Goal: Information Seeking & Learning: Learn about a topic

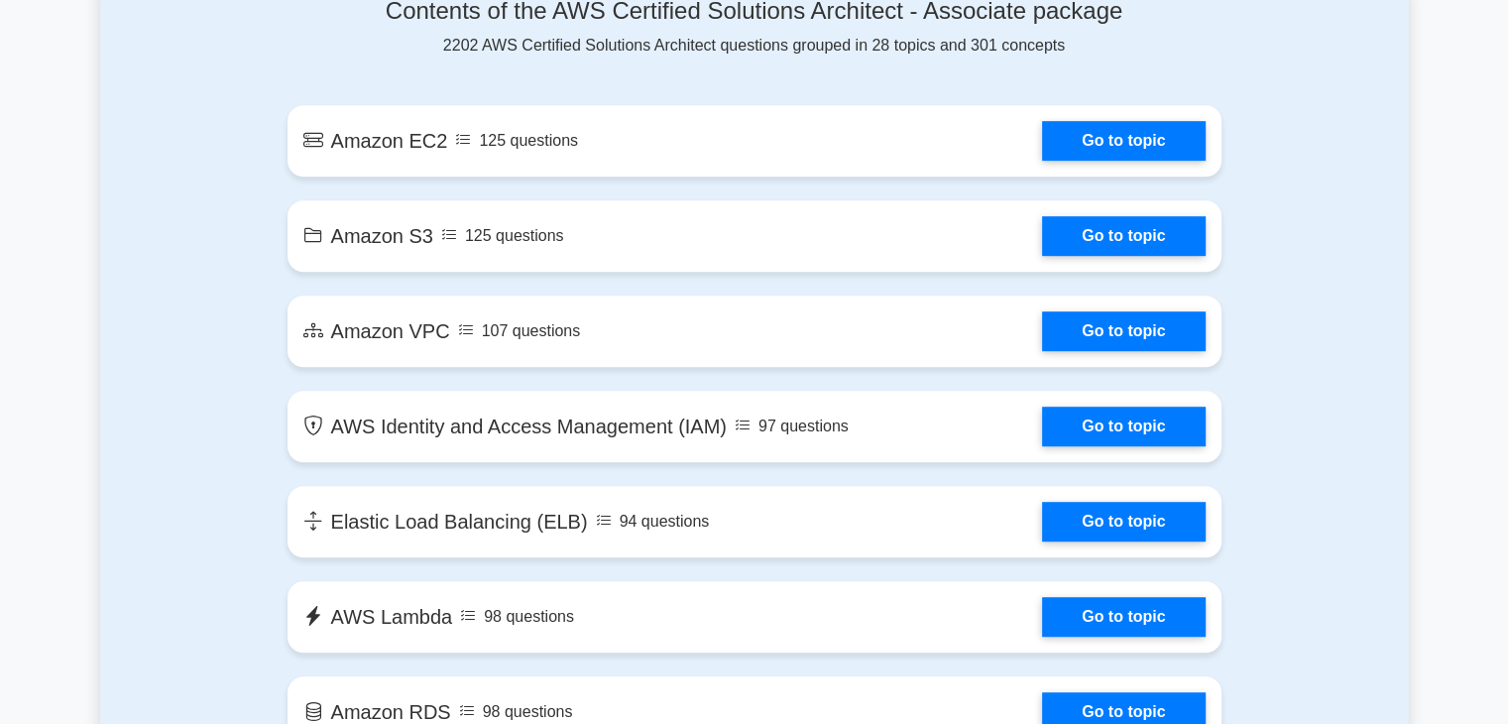
scroll to position [1118, 0]
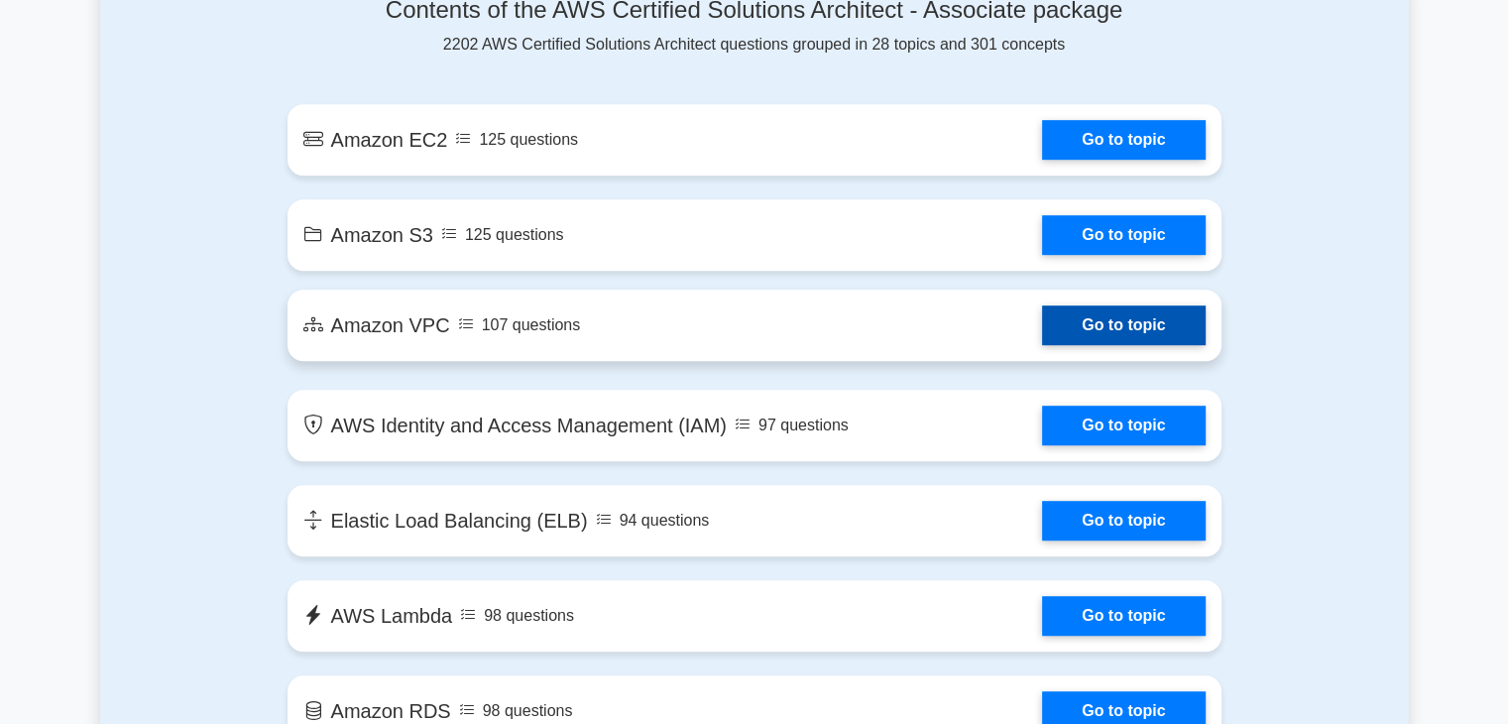
click at [1042, 330] on link "Go to topic" at bounding box center [1123, 325] width 163 height 40
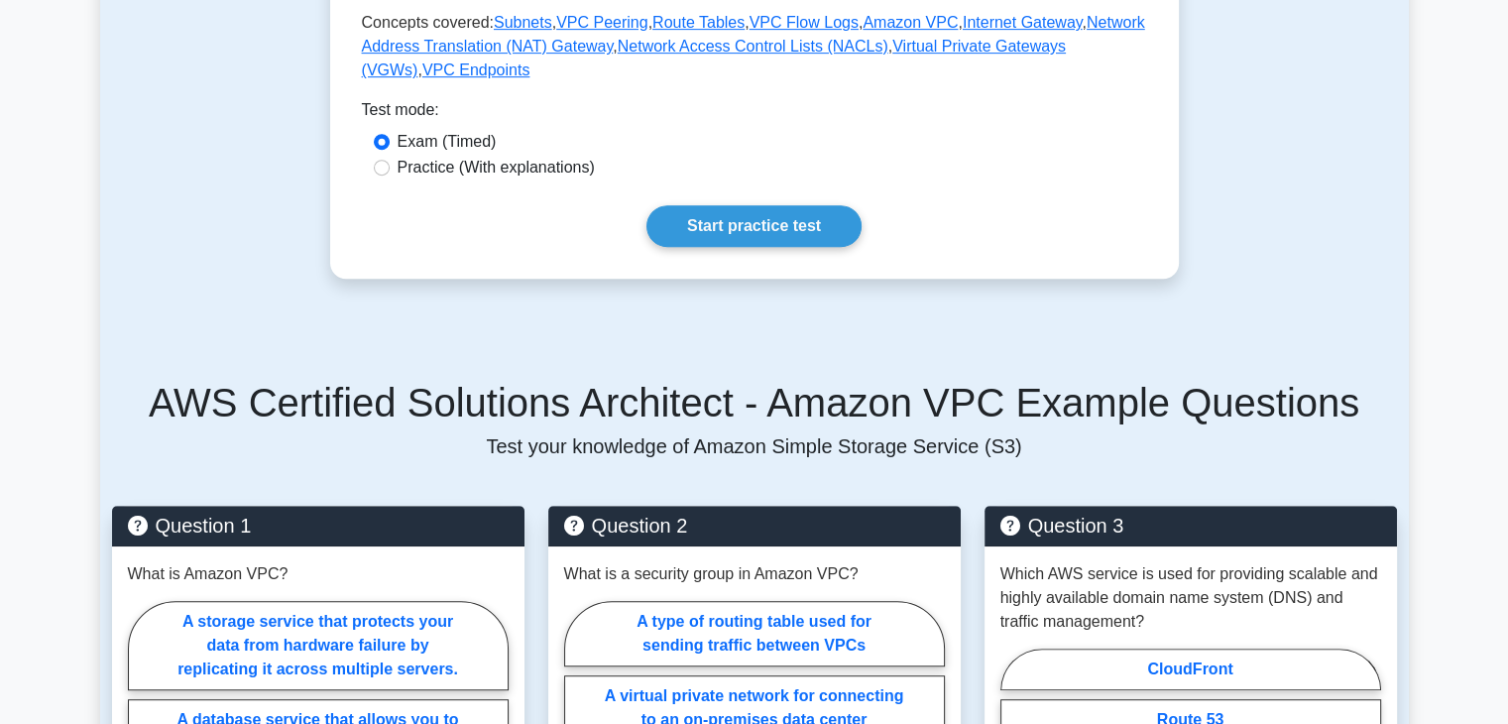
scroll to position [927, 0]
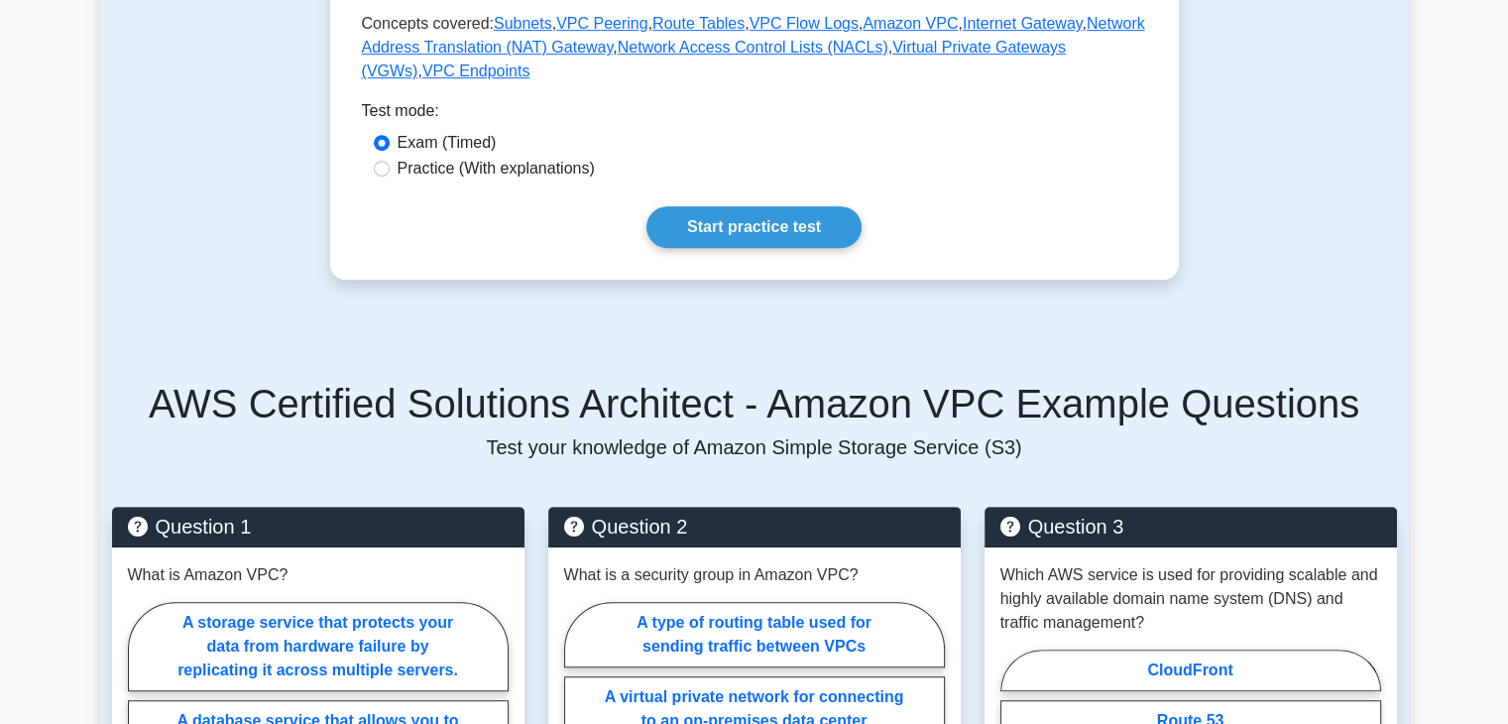
click at [492, 157] on label "Practice (With explanations)" at bounding box center [496, 169] width 197 height 24
click at [390, 161] on input "Practice (With explanations)" at bounding box center [382, 169] width 16 height 16
radio input "true"
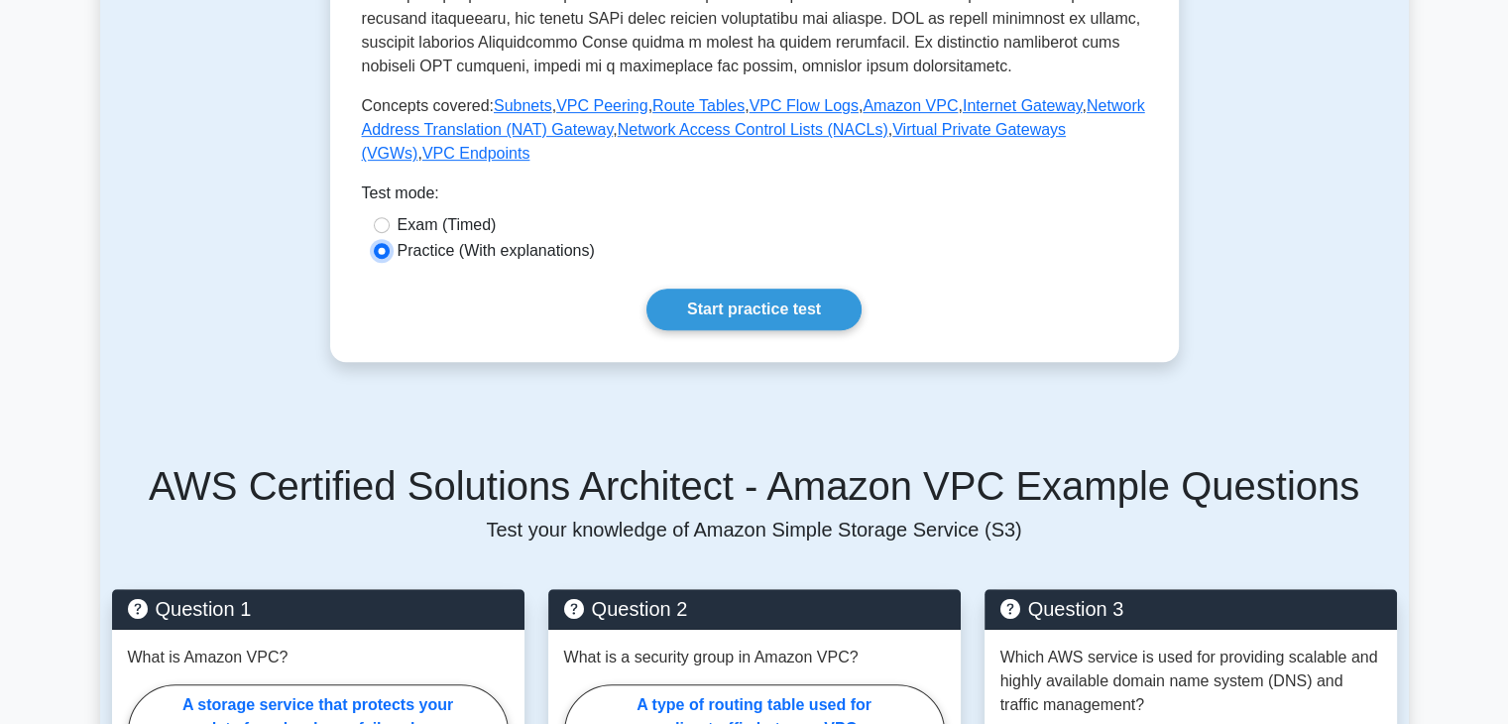
scroll to position [848, 0]
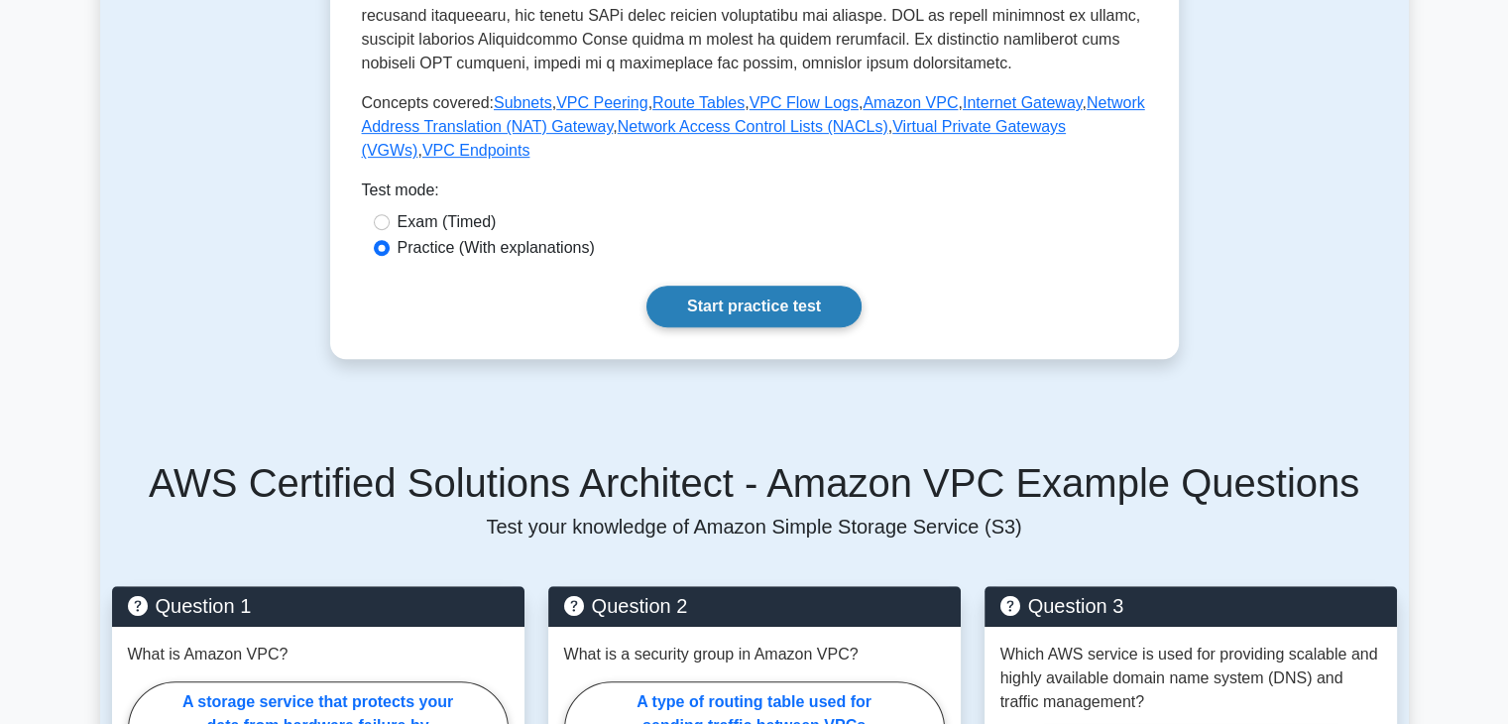
click at [768, 286] on link "Start practice test" at bounding box center [753, 307] width 215 height 42
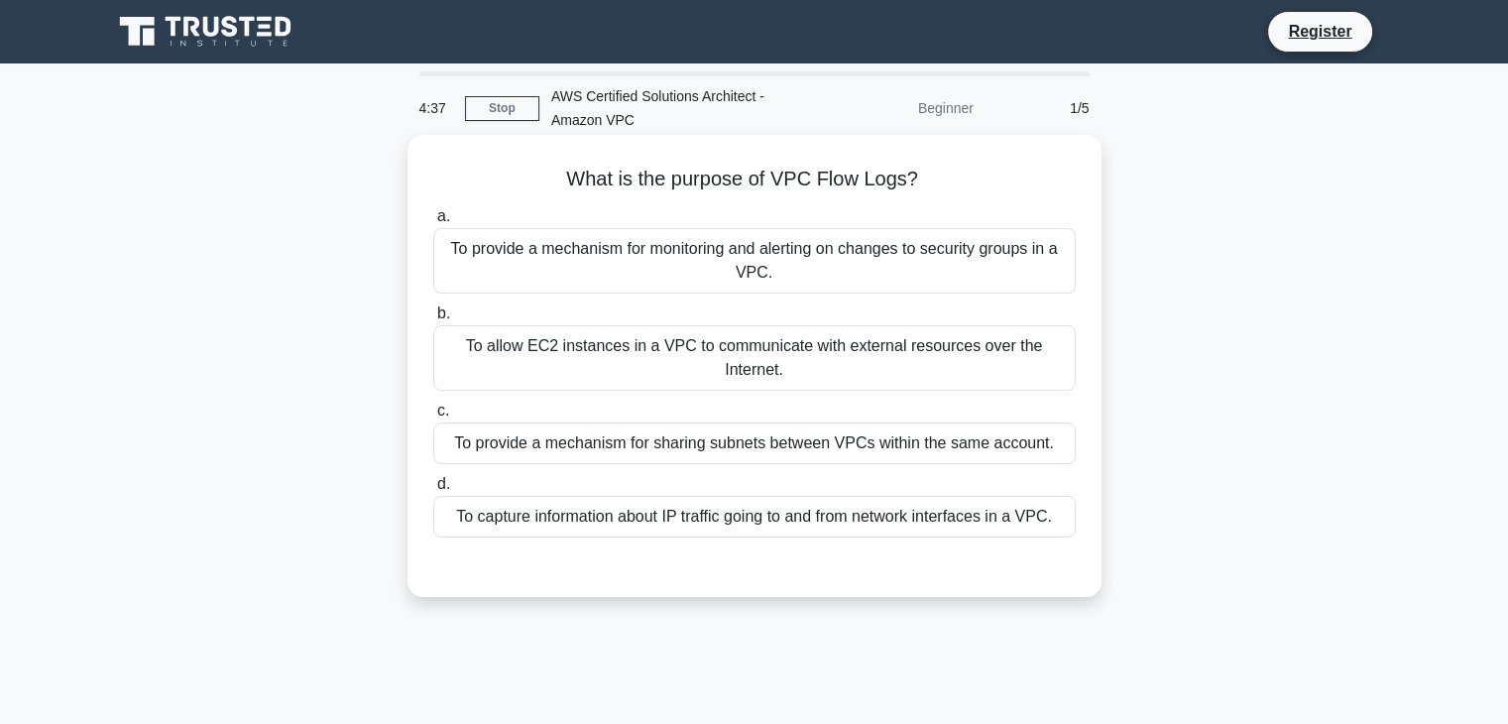
click at [710, 527] on div "To capture information about IP traffic going to and from network interfaces in…" at bounding box center [754, 517] width 642 height 42
click at [433, 491] on input "d. To capture information about IP traffic going to and from network interfaces…" at bounding box center [433, 484] width 0 height 13
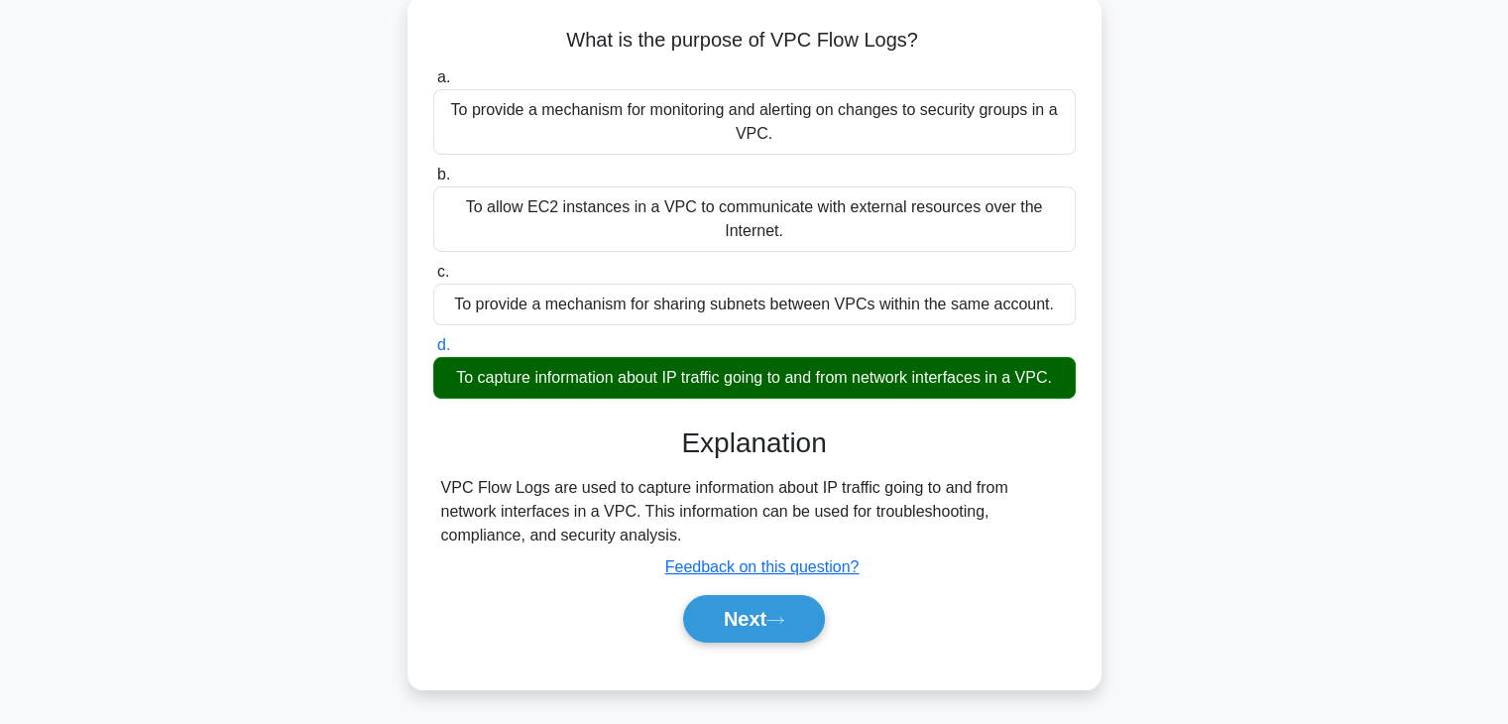
scroll to position [167, 0]
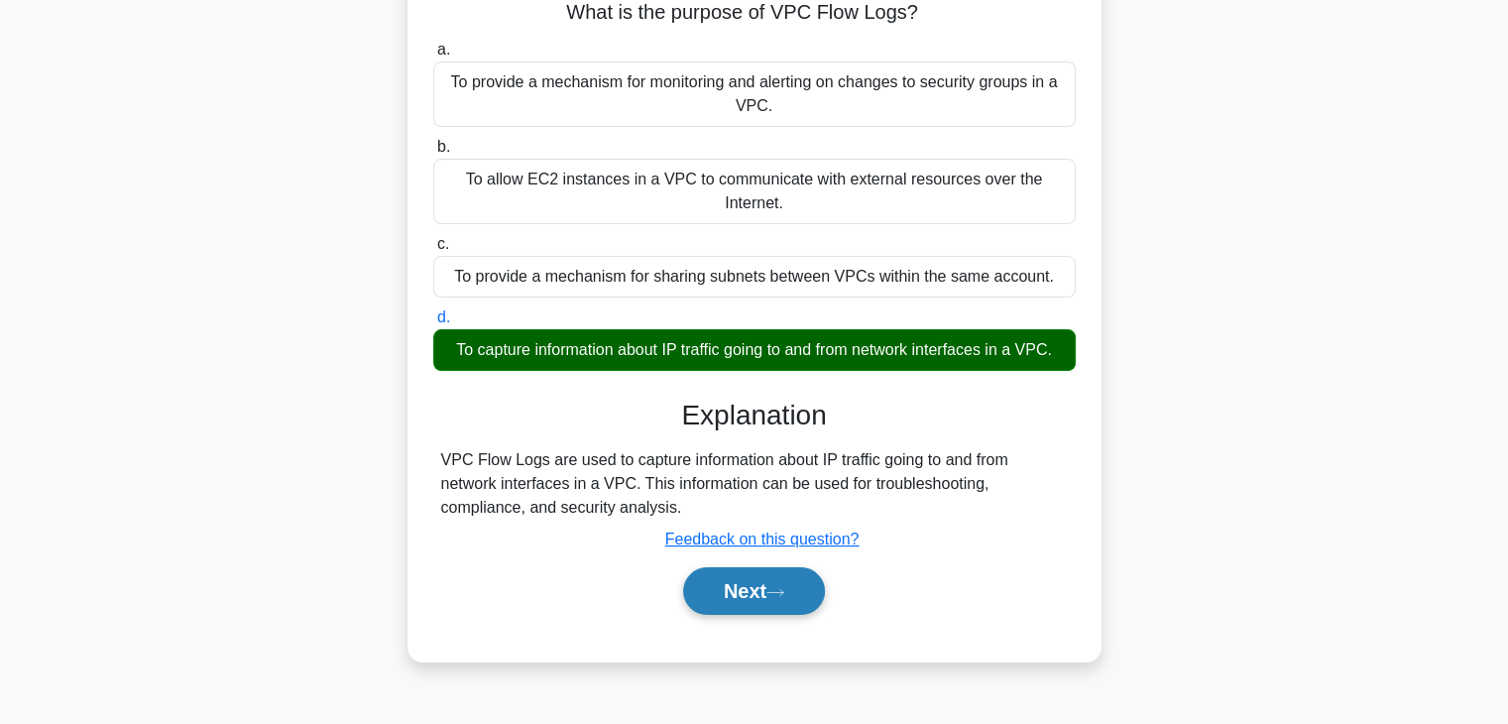
click at [738, 602] on button "Next" at bounding box center [754, 591] width 142 height 48
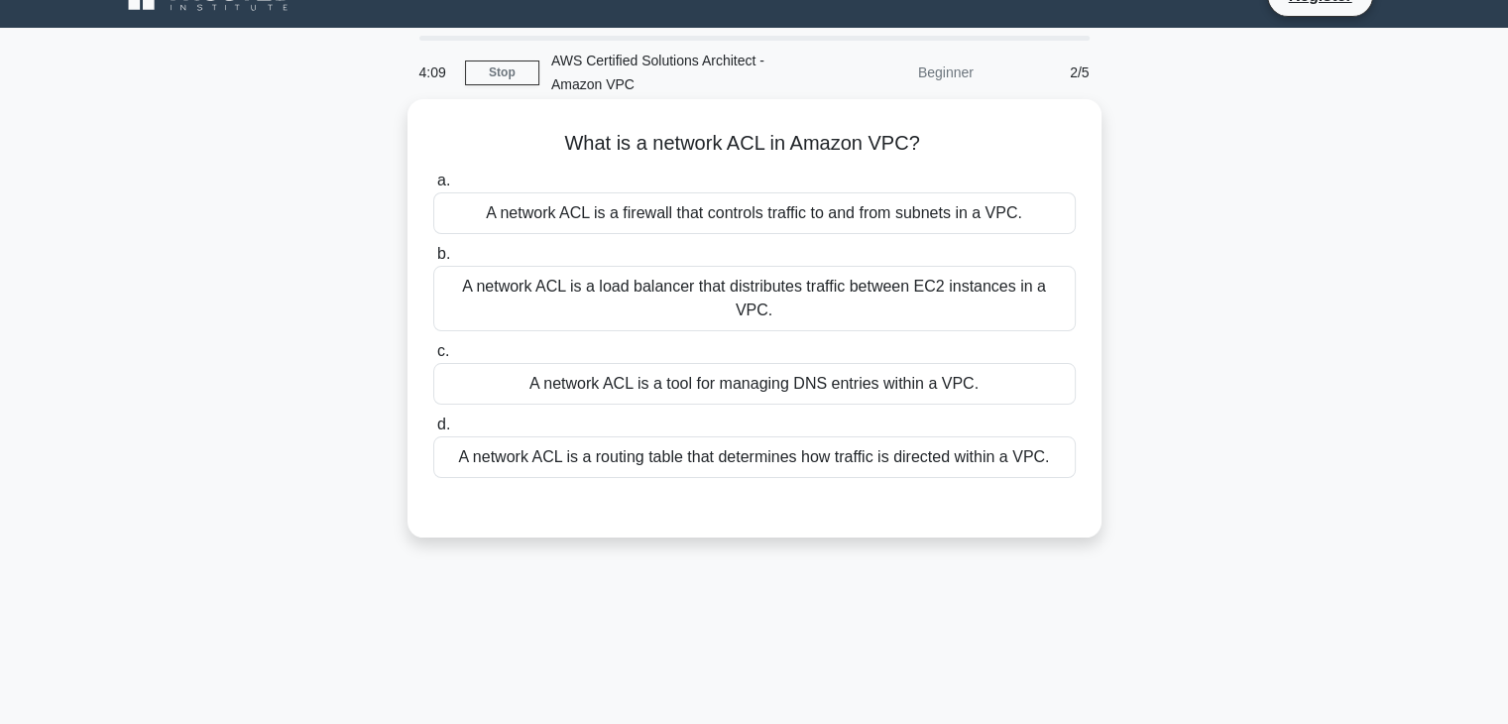
scroll to position [39, 0]
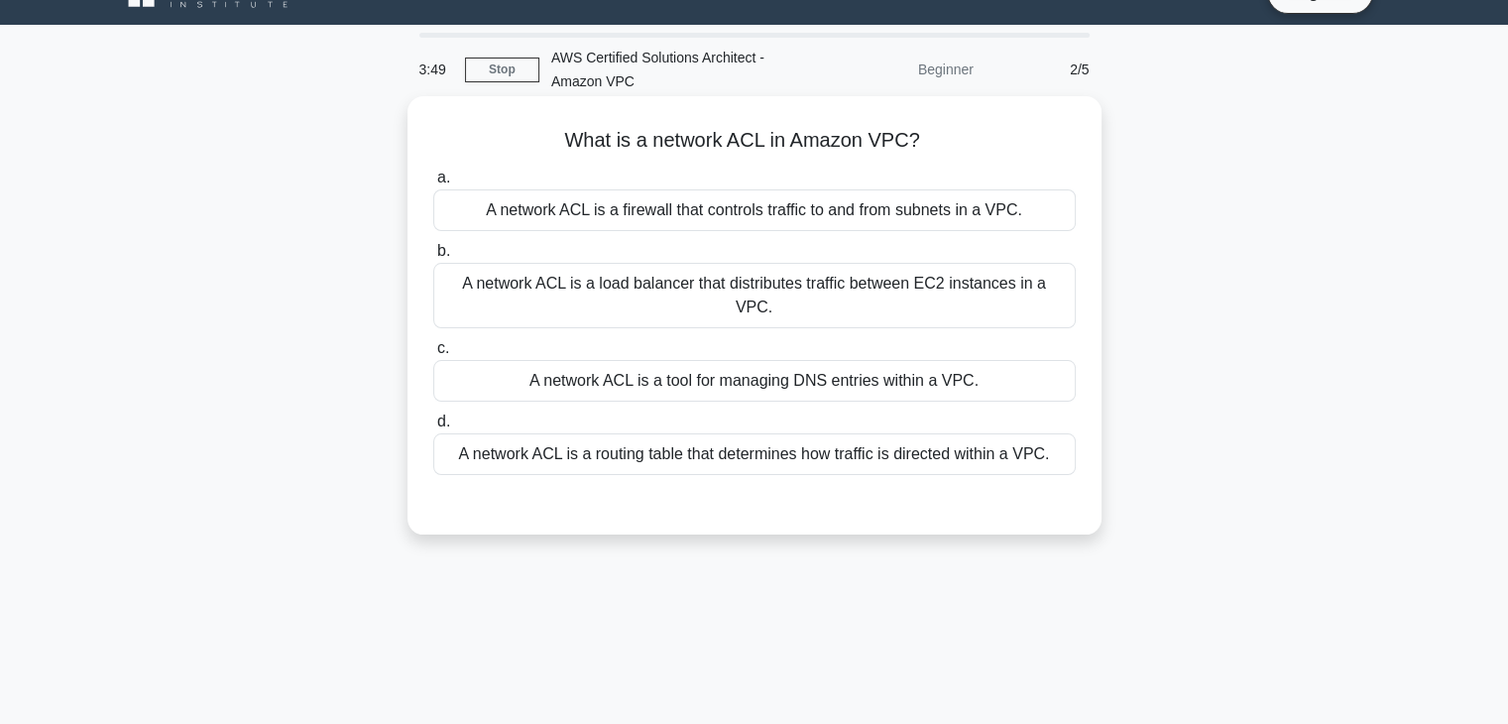
click at [636, 302] on div "A network ACL is a load balancer that distributes traffic between EC2 instances…" at bounding box center [754, 295] width 642 height 65
click at [433, 258] on input "b. A network ACL is a load balancer that distributes traffic between EC2 instan…" at bounding box center [433, 251] width 0 height 13
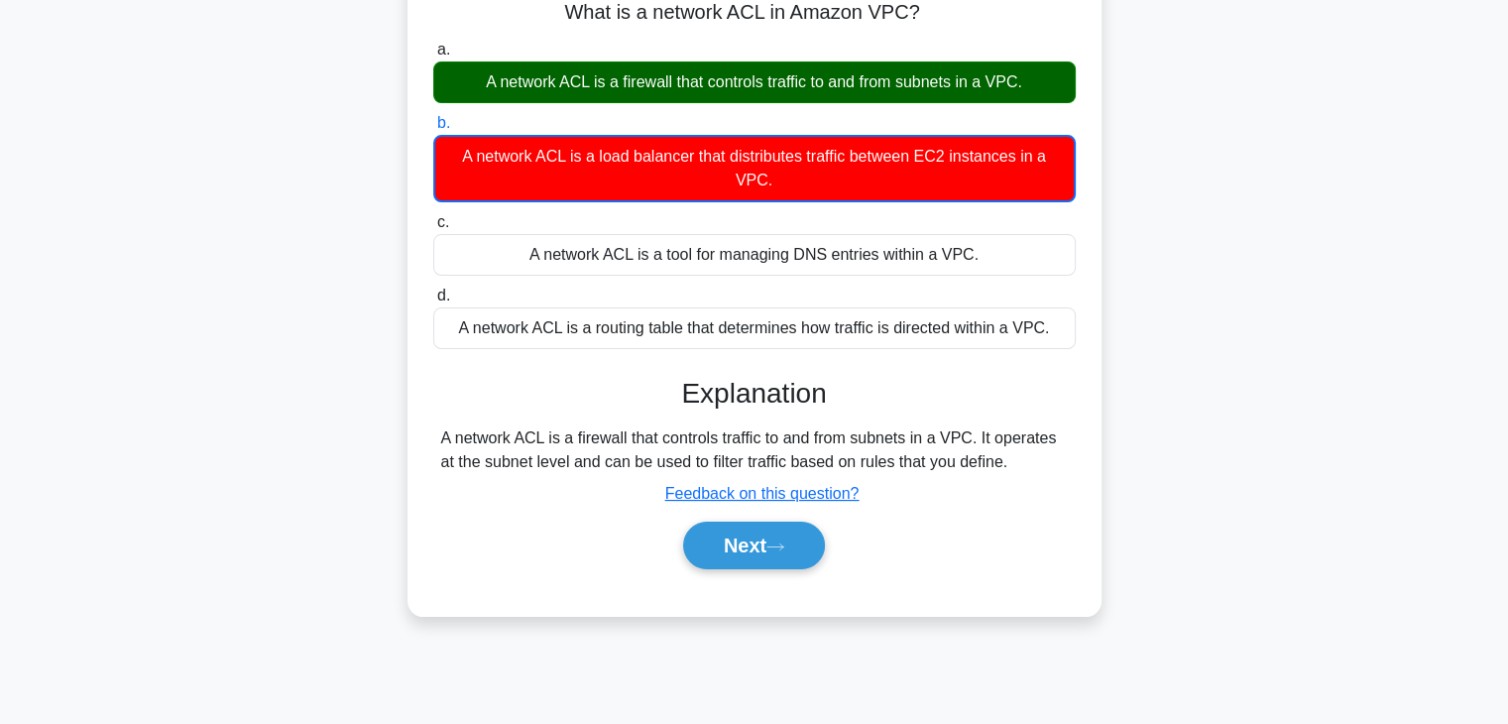
scroll to position [167, 0]
click at [730, 540] on button "Next" at bounding box center [754, 546] width 142 height 48
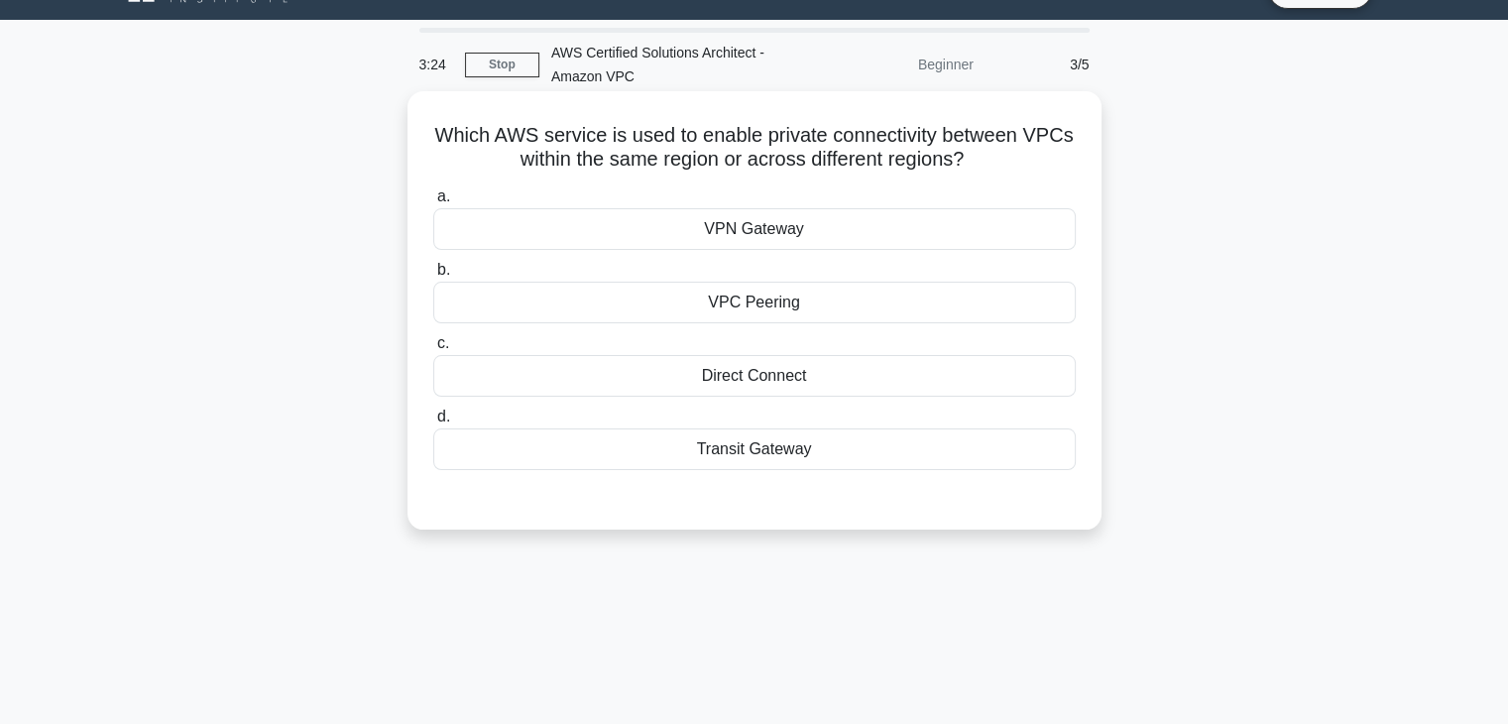
scroll to position [46, 0]
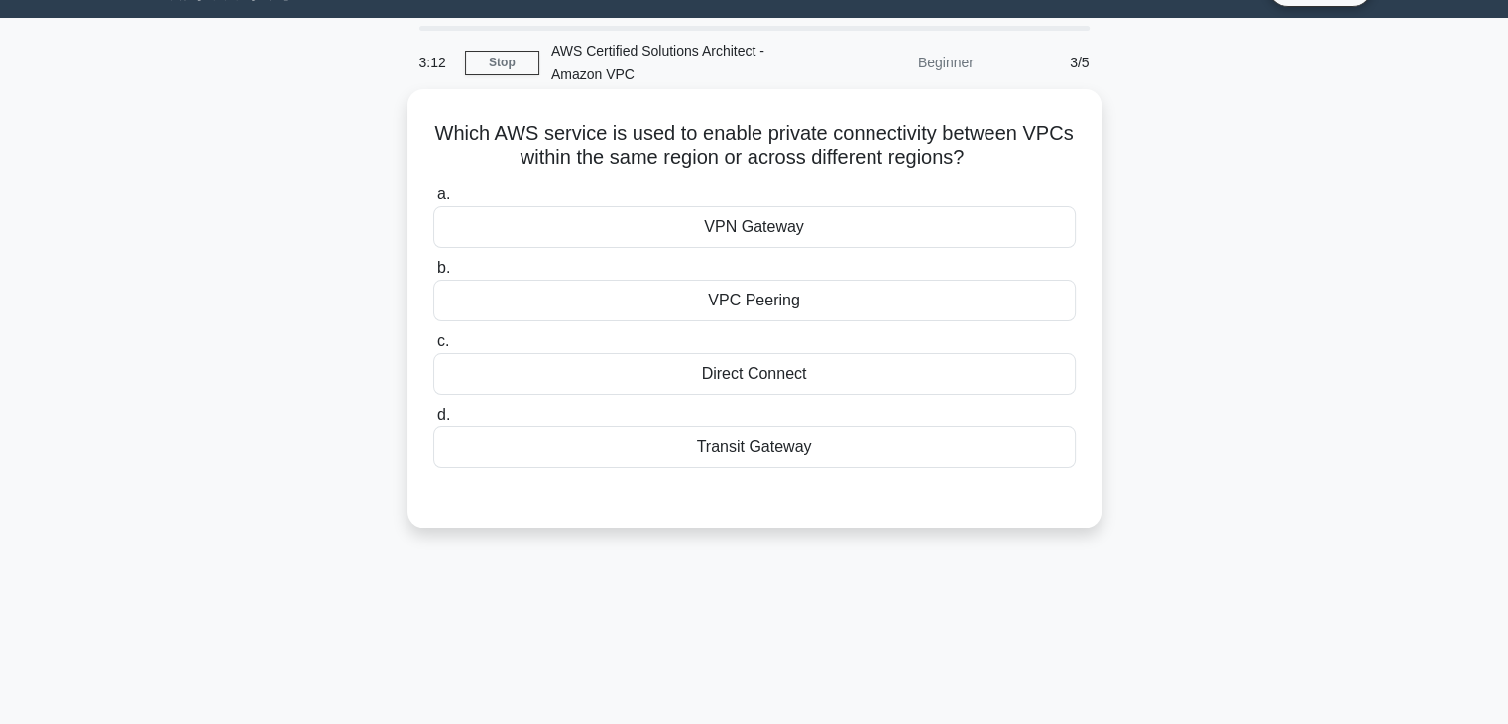
click at [762, 298] on div "VPC Peering" at bounding box center [754, 301] width 642 height 42
click at [433, 275] on input "b. VPC Peering" at bounding box center [433, 268] width 0 height 13
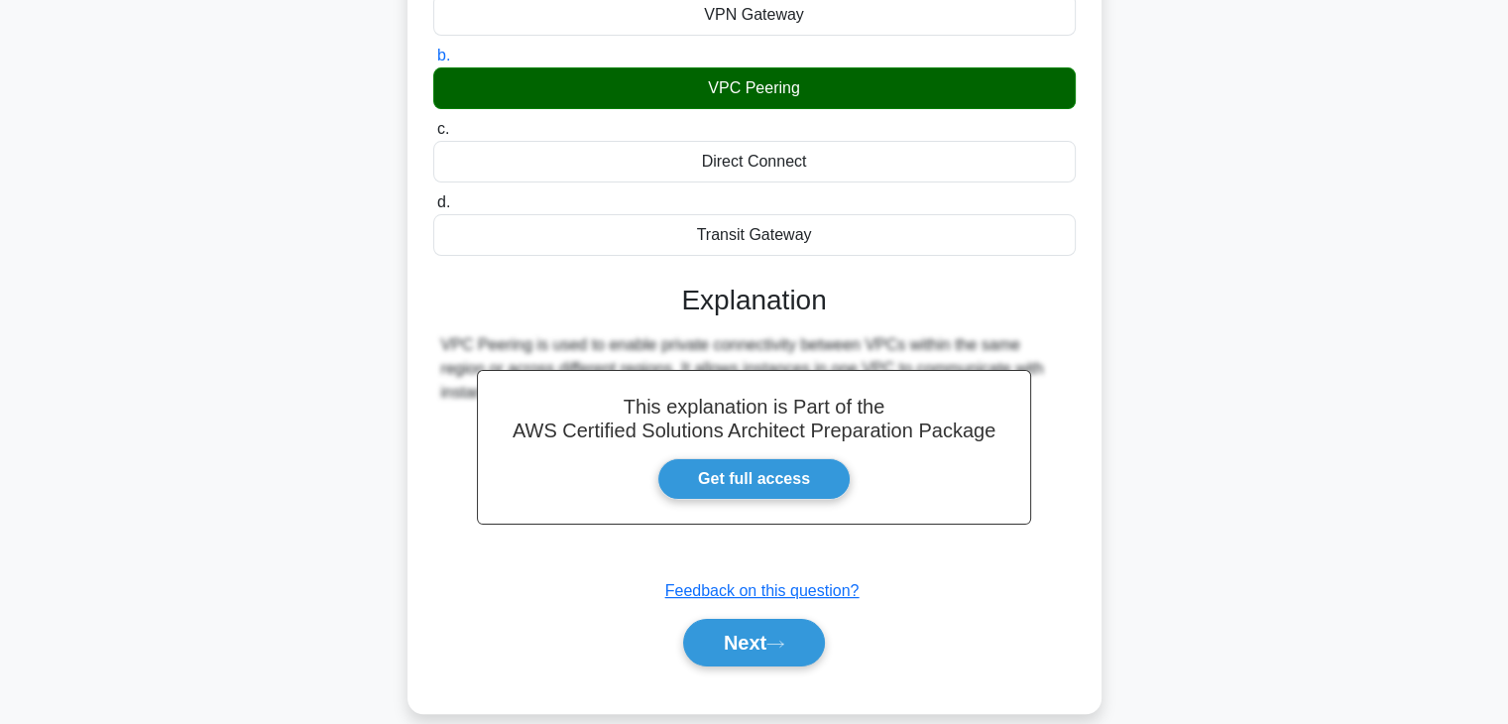
scroll to position [348, 0]
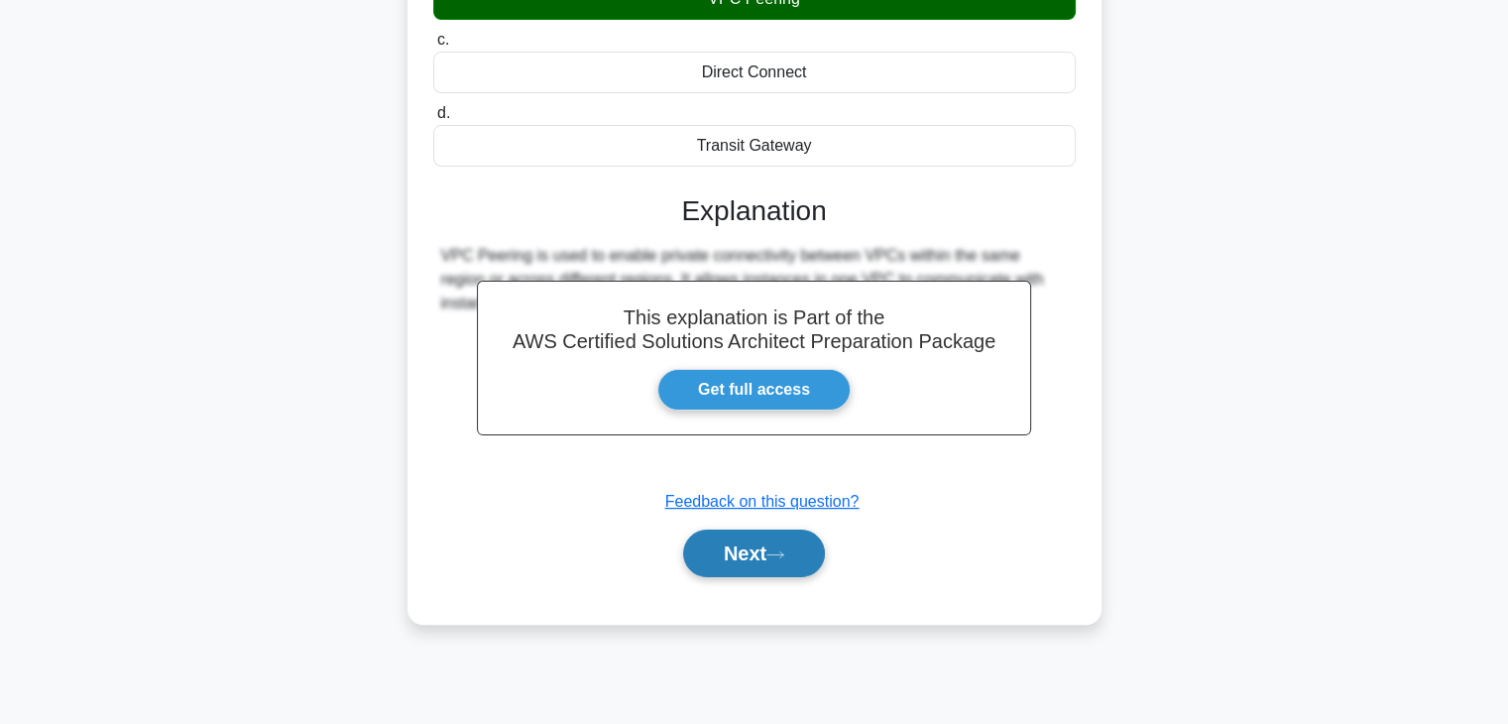
click at [768, 554] on button "Next" at bounding box center [754, 553] width 142 height 48
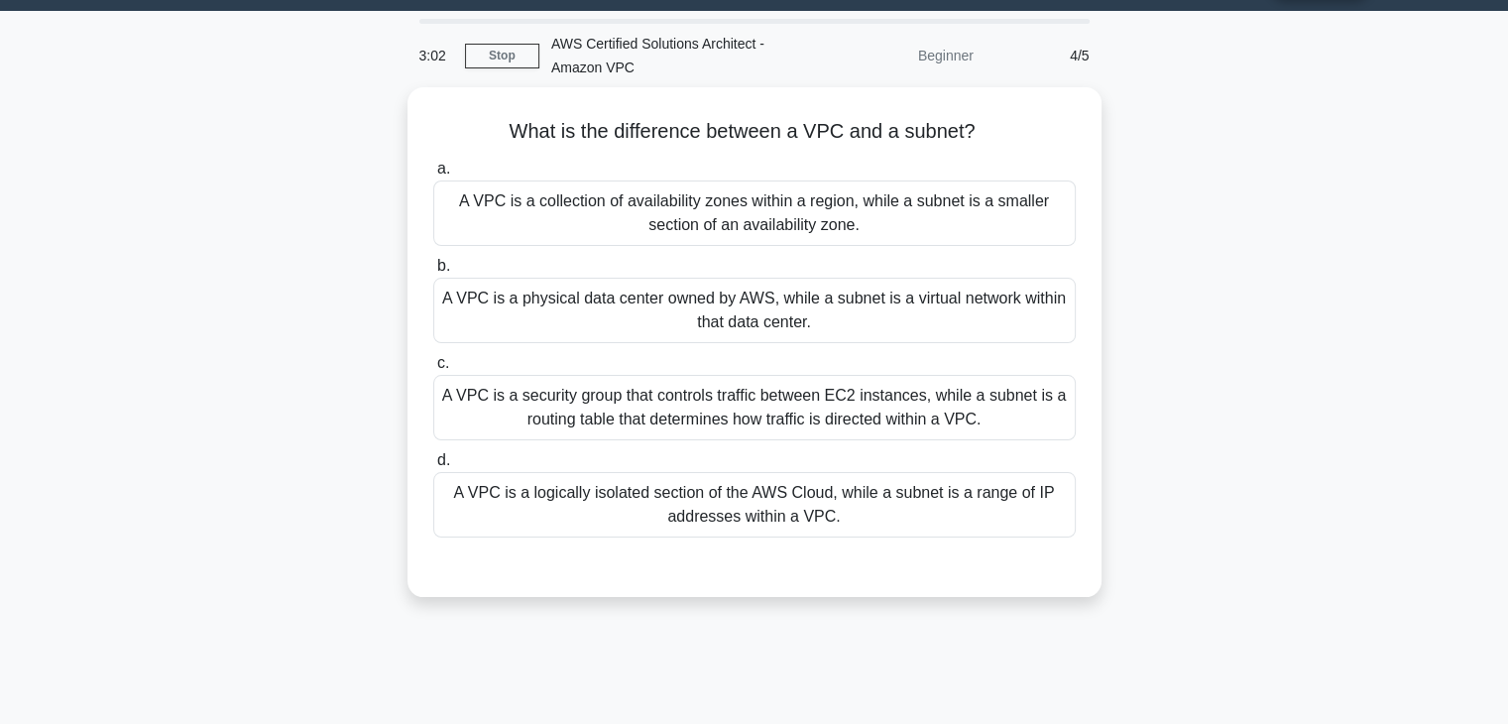
scroll to position [44, 0]
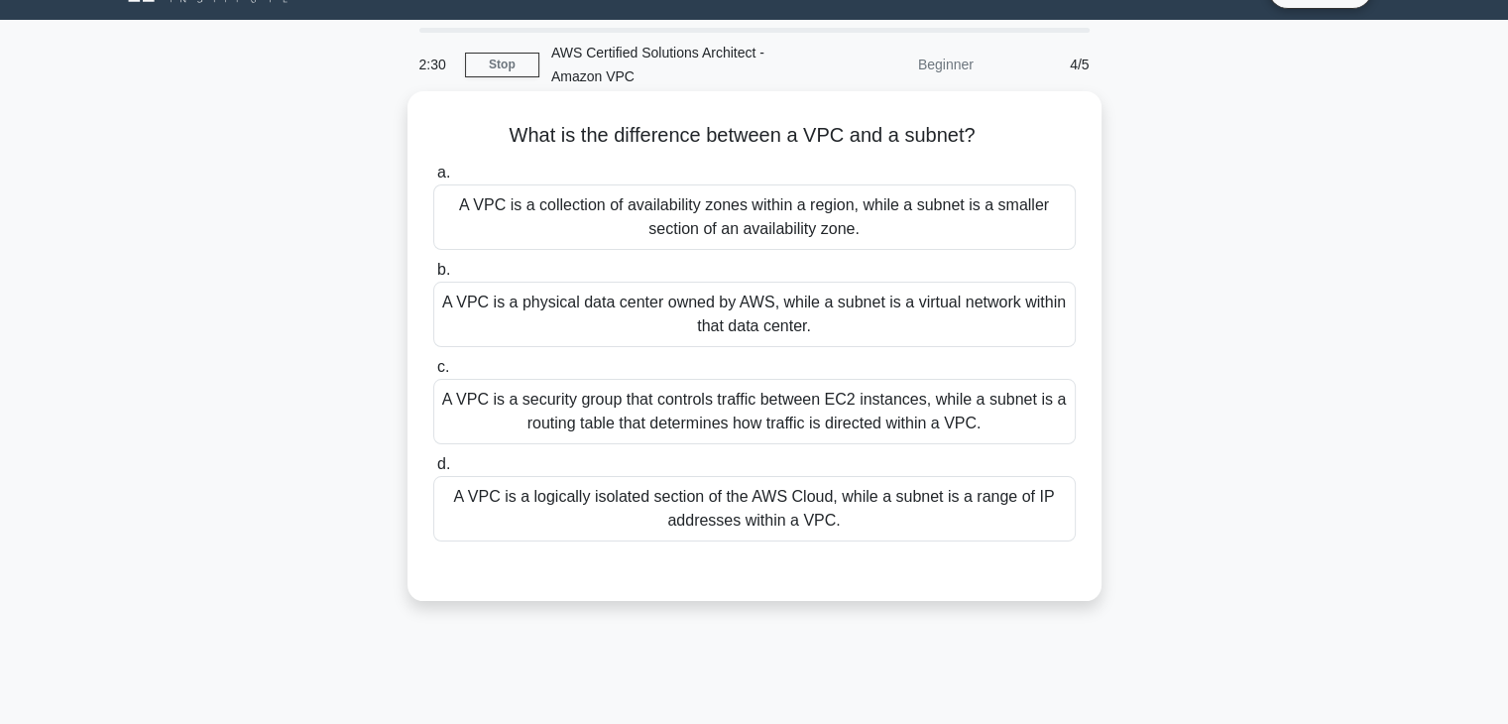
click at [706, 510] on div "A VPC is a logically isolated section of the AWS Cloud, while a subnet is a ran…" at bounding box center [754, 508] width 642 height 65
click at [433, 471] on input "d. A VPC is a logically isolated section of the AWS Cloud, while a subnet is a …" at bounding box center [433, 464] width 0 height 13
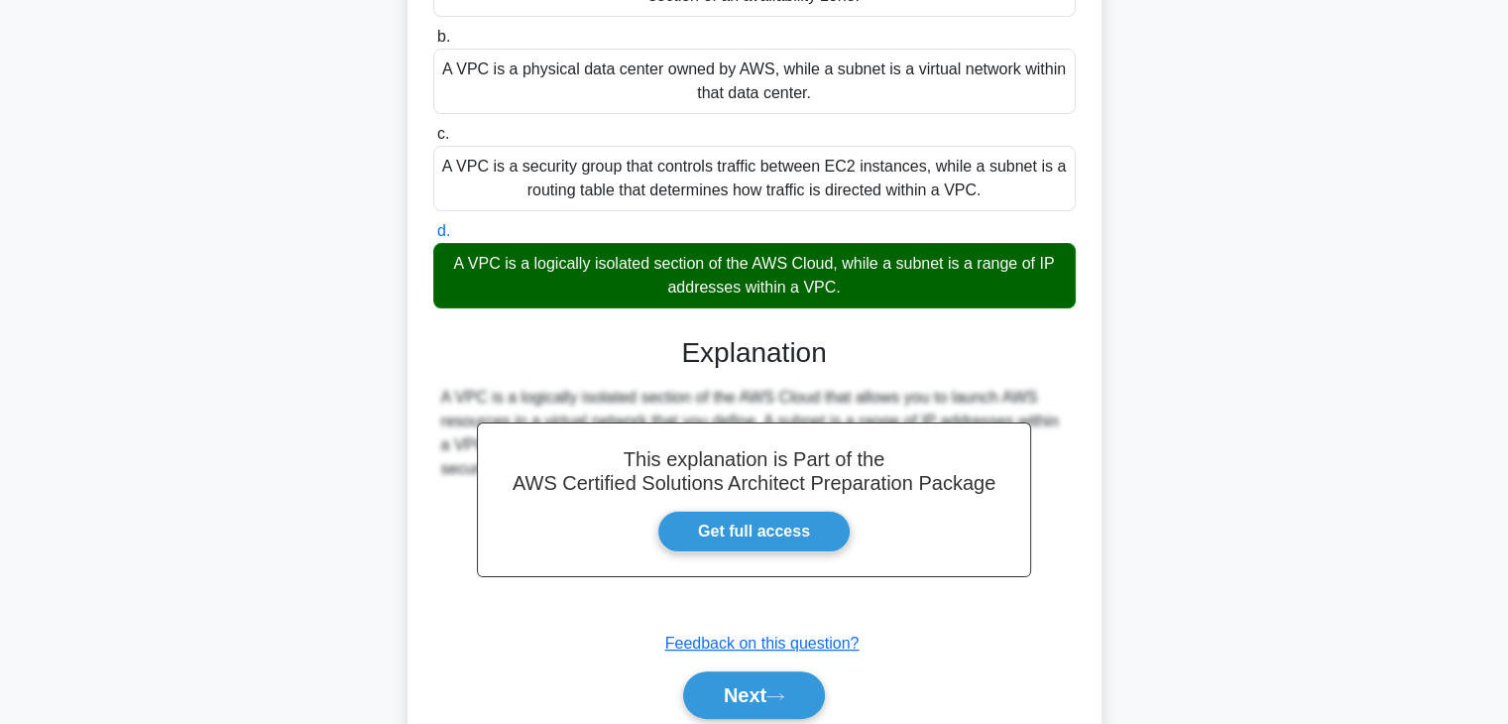
scroll to position [278, 0]
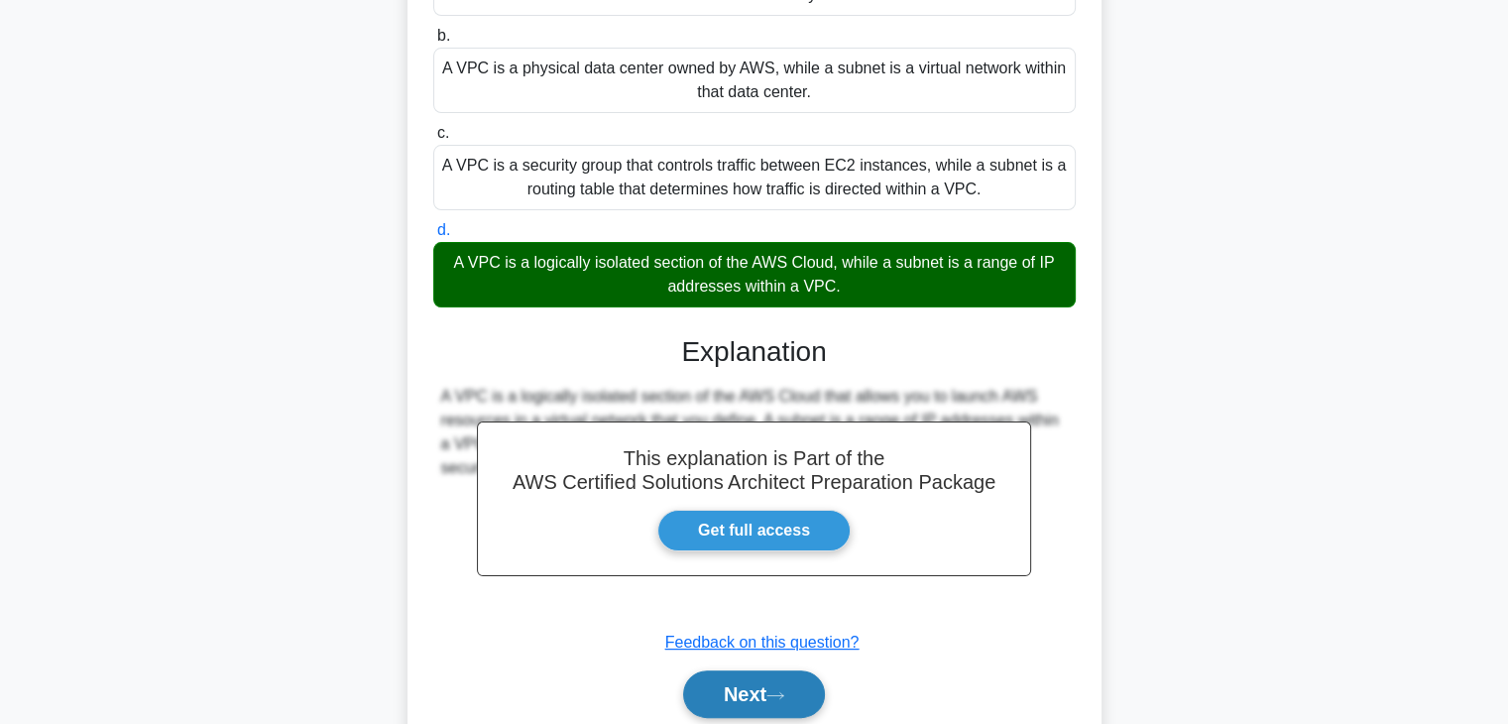
click at [745, 699] on button "Next" at bounding box center [754, 694] width 142 height 48
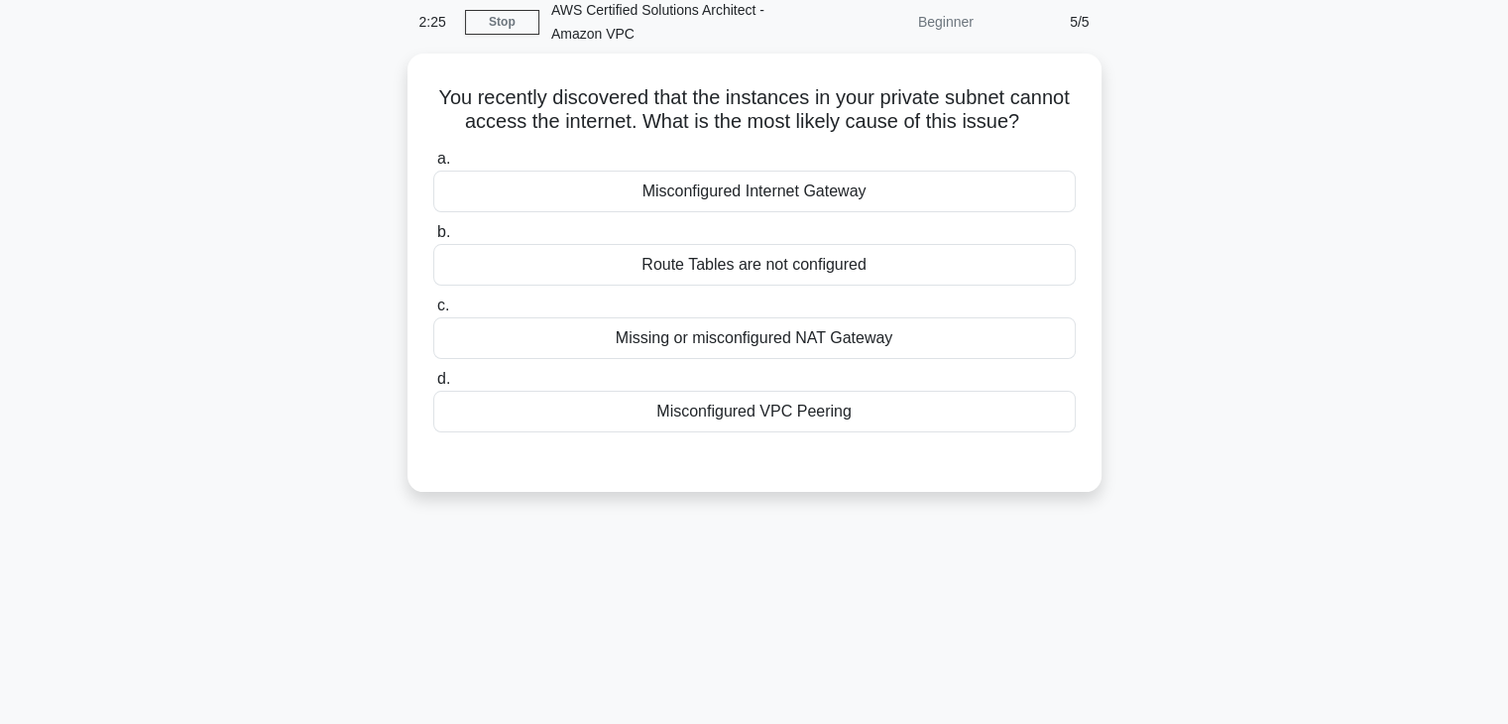
scroll to position [51, 0]
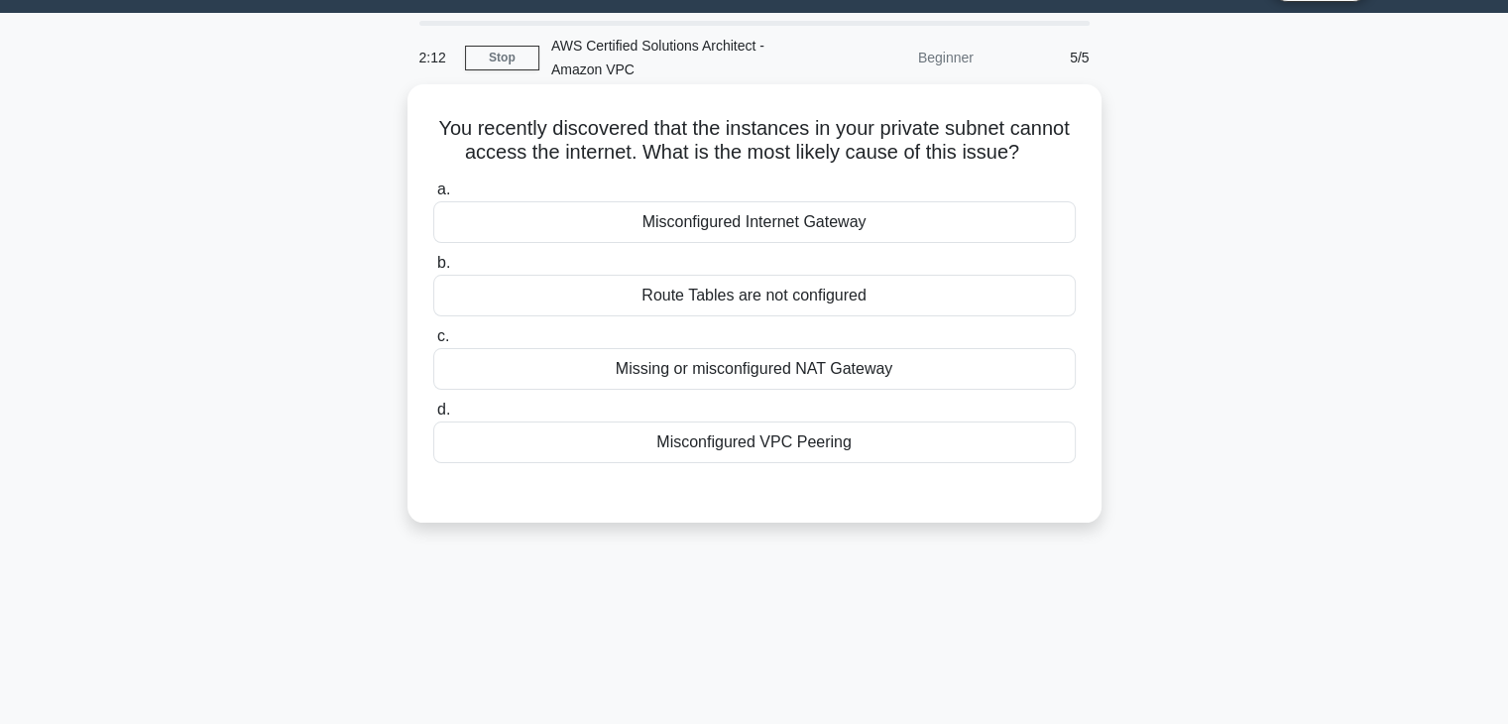
click at [802, 389] on div "Missing or misconfigured NAT Gateway" at bounding box center [754, 369] width 642 height 42
click at [433, 343] on input "c. Missing or misconfigured NAT Gateway" at bounding box center [433, 336] width 0 height 13
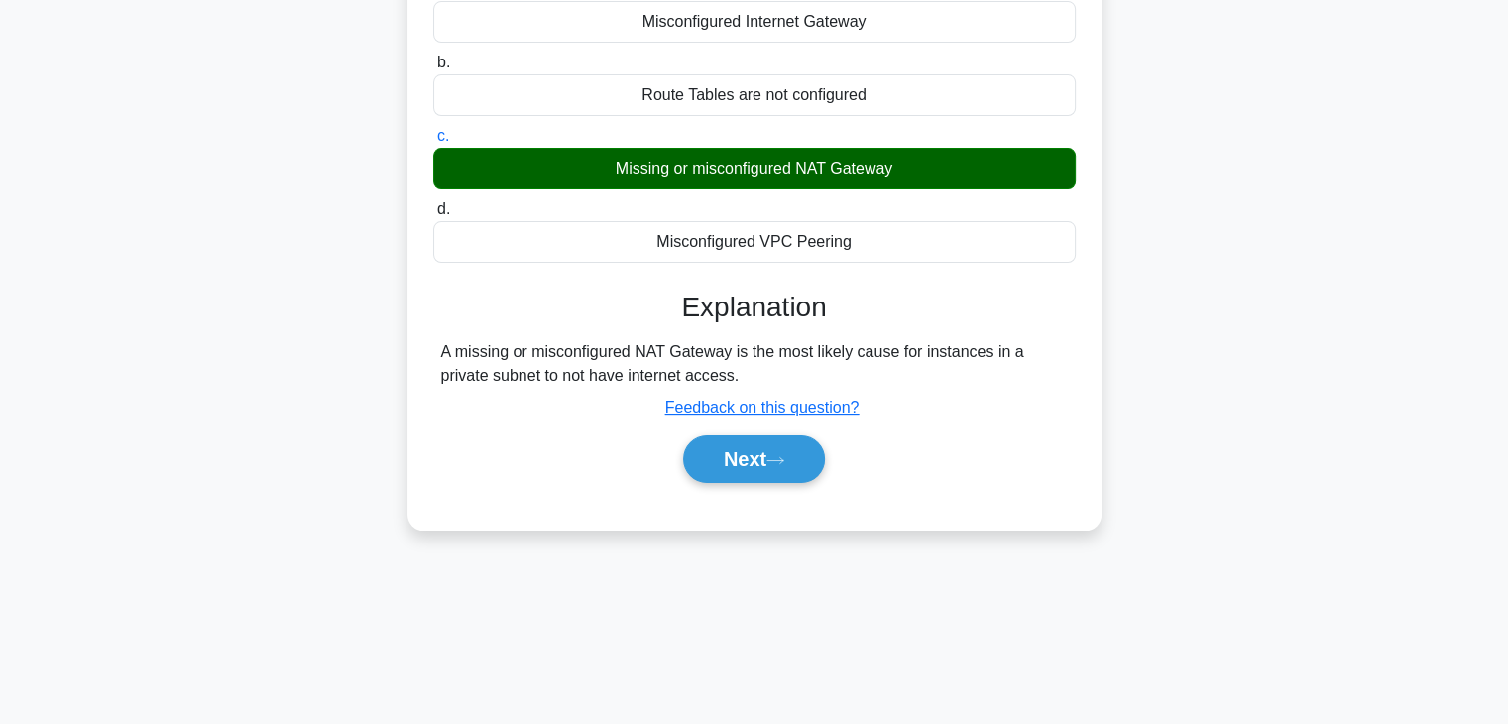
scroll to position [348, 0]
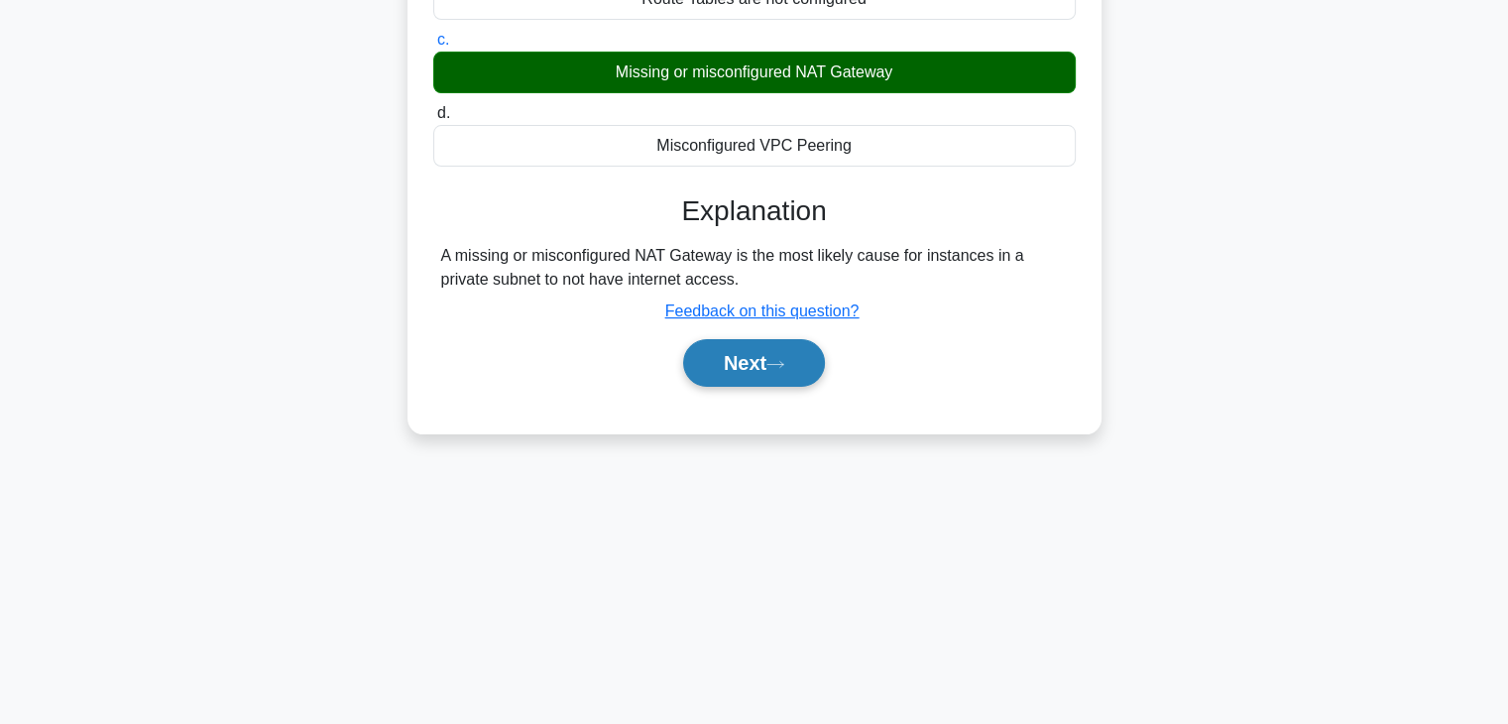
click at [761, 382] on button "Next" at bounding box center [754, 363] width 142 height 48
